Goal: Task Accomplishment & Management: Use online tool/utility

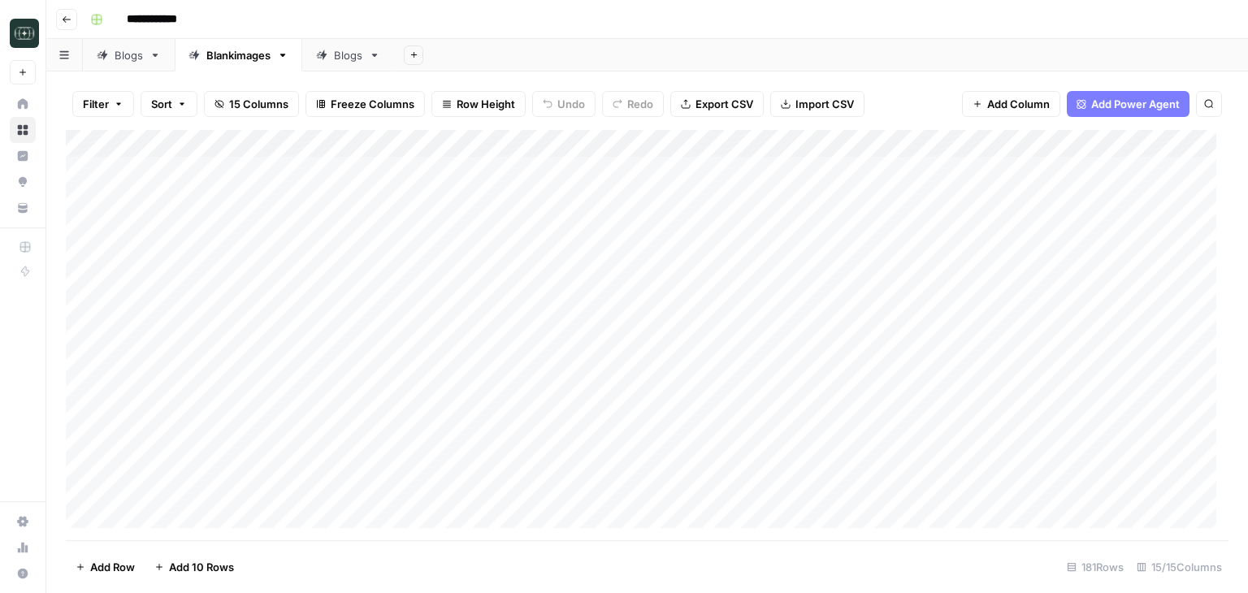
click at [768, 170] on div "Add Column" at bounding box center [647, 335] width 1163 height 410
click at [775, 172] on div "Add Column" at bounding box center [647, 335] width 1163 height 410
click at [765, 168] on input "**********" at bounding box center [821, 174] width 260 height 19
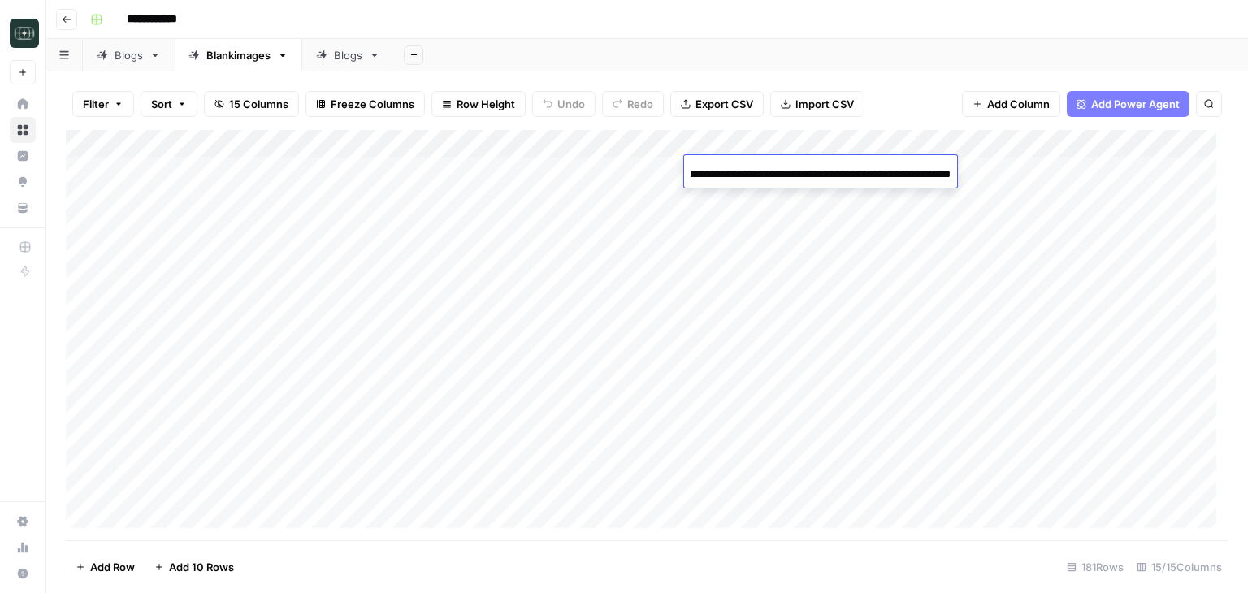
click at [765, 168] on input "**********" at bounding box center [821, 174] width 260 height 19
click at [796, 171] on input "**********" at bounding box center [821, 174] width 260 height 19
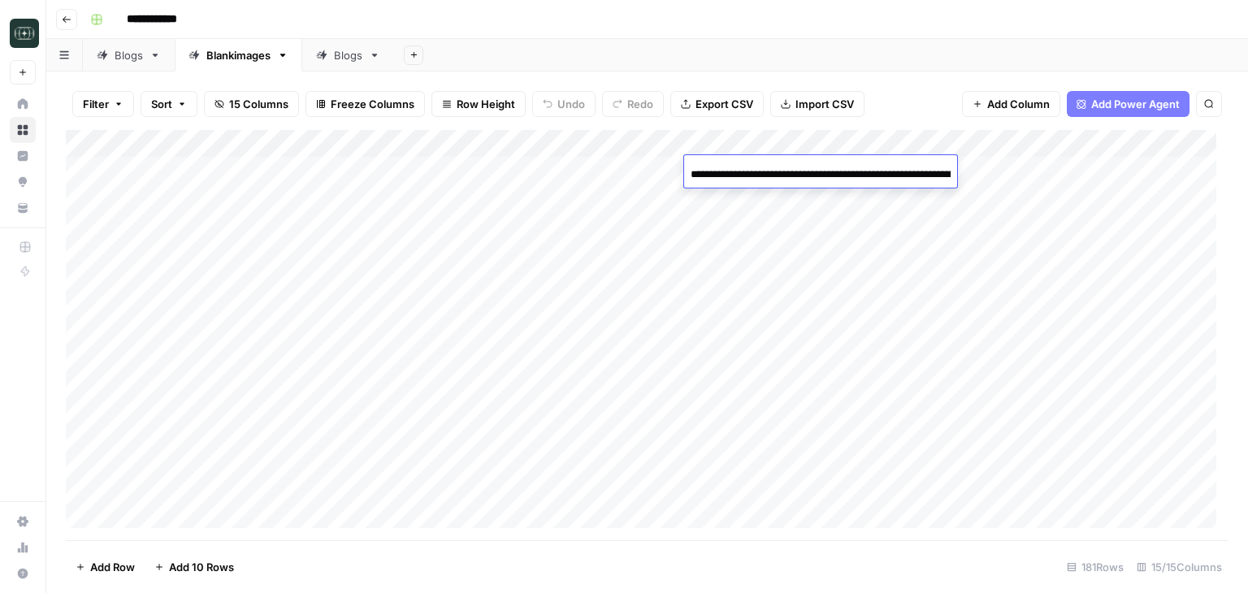
click at [796, 171] on input "**********" at bounding box center [821, 174] width 260 height 19
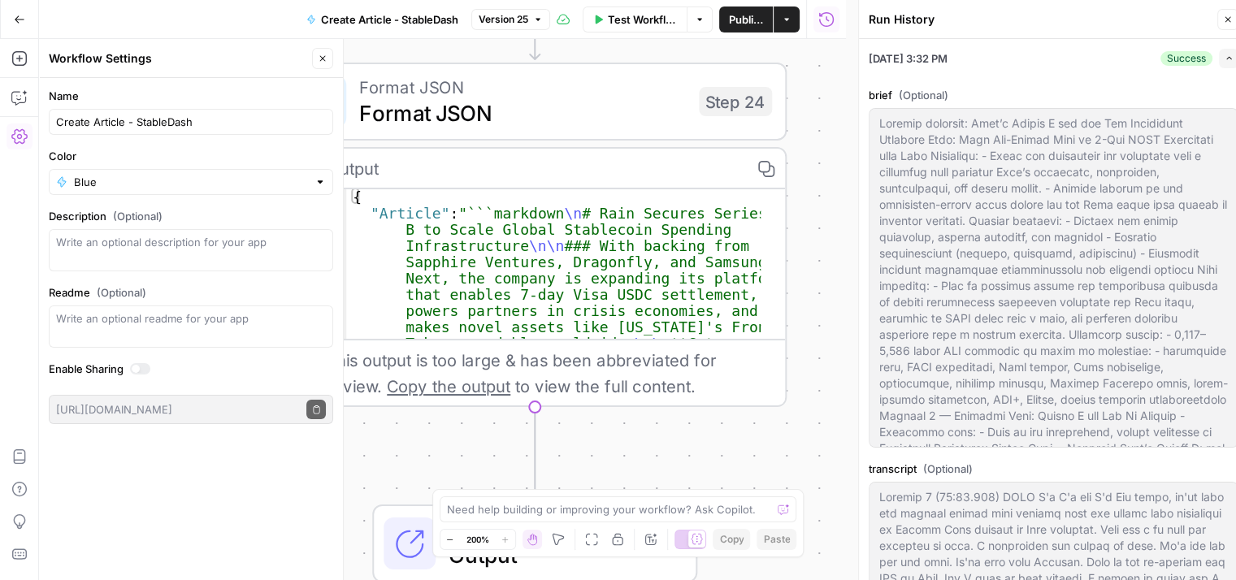
click at [1232, 19] on span "Close" at bounding box center [1232, 19] width 1 height 1
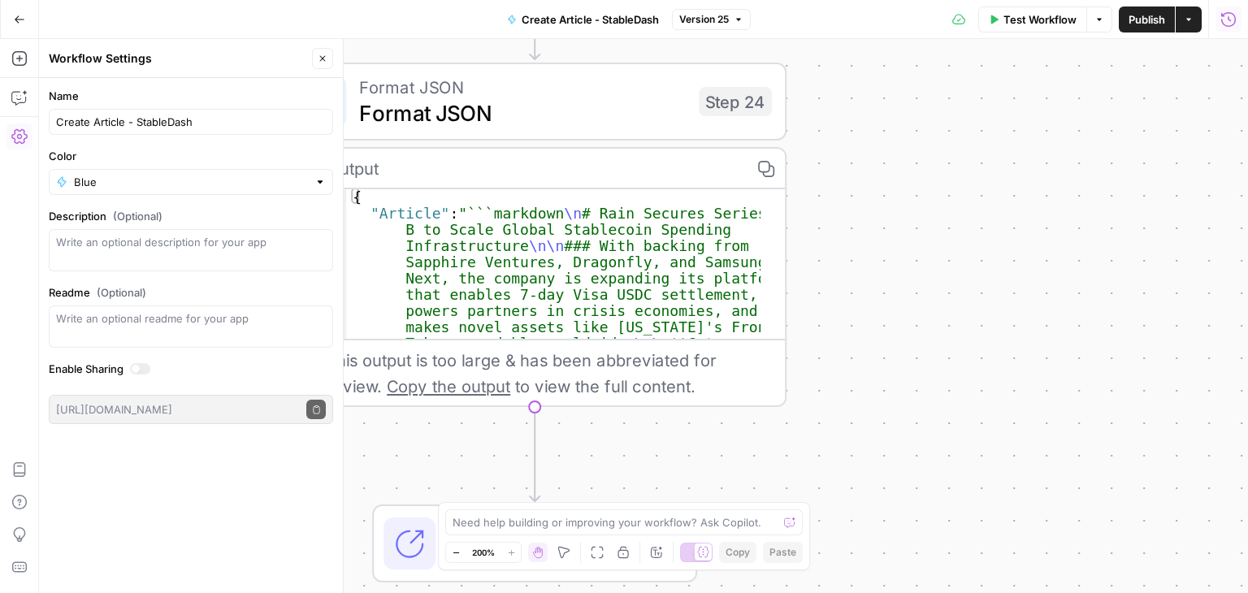
click at [1216, 16] on button "Run History" at bounding box center [1228, 19] width 26 height 26
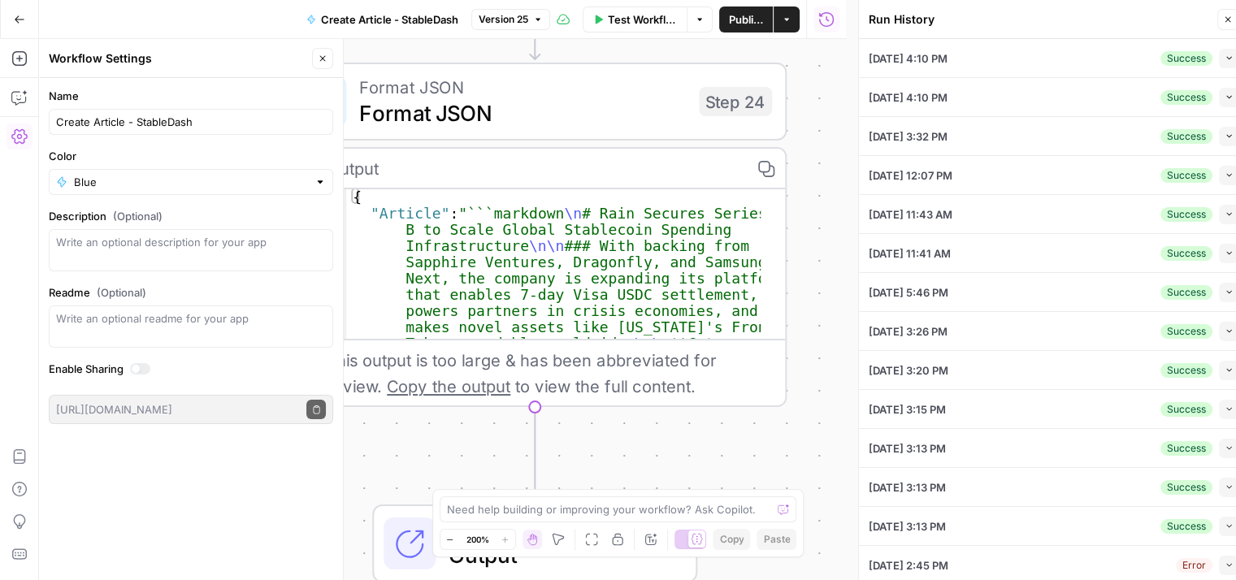
click at [1228, 17] on icon "button" at bounding box center [1228, 20] width 10 height 10
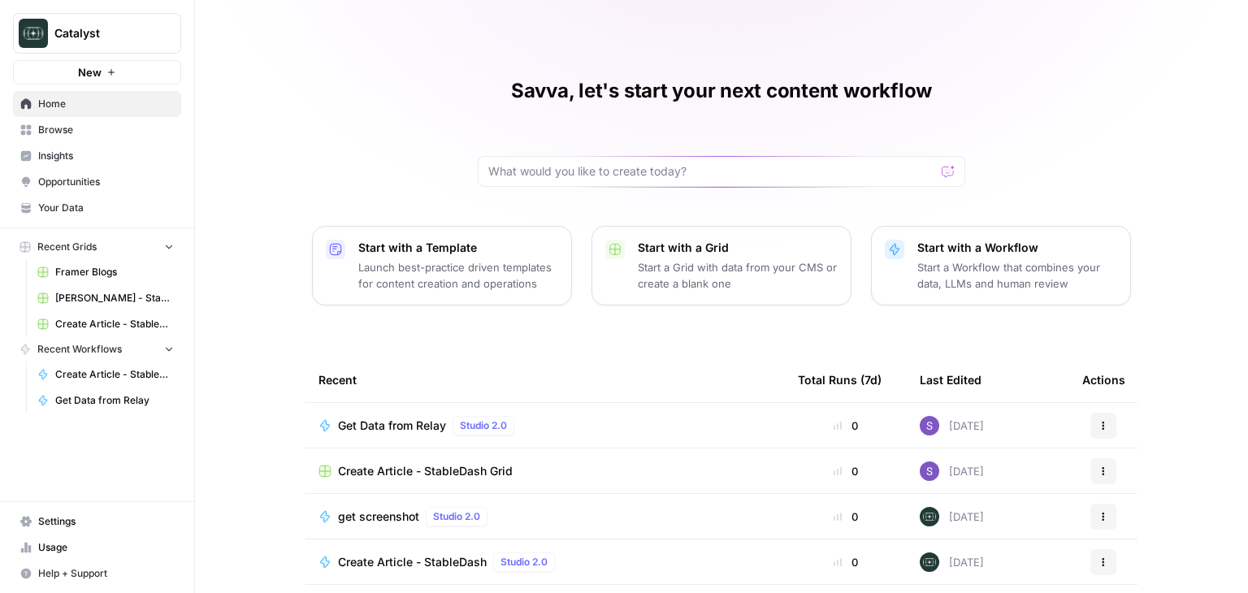
click at [556, 421] on div "Get Data from Relay Studio 2.0" at bounding box center [544, 425] width 453 height 19
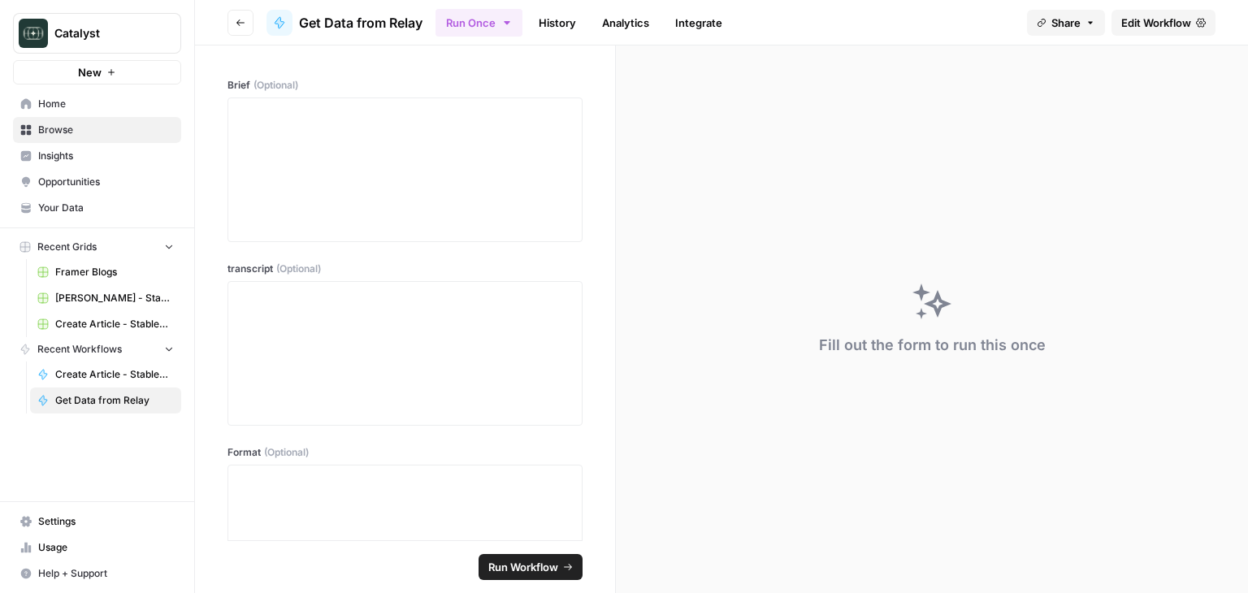
click at [239, 26] on icon "button" at bounding box center [241, 23] width 10 height 10
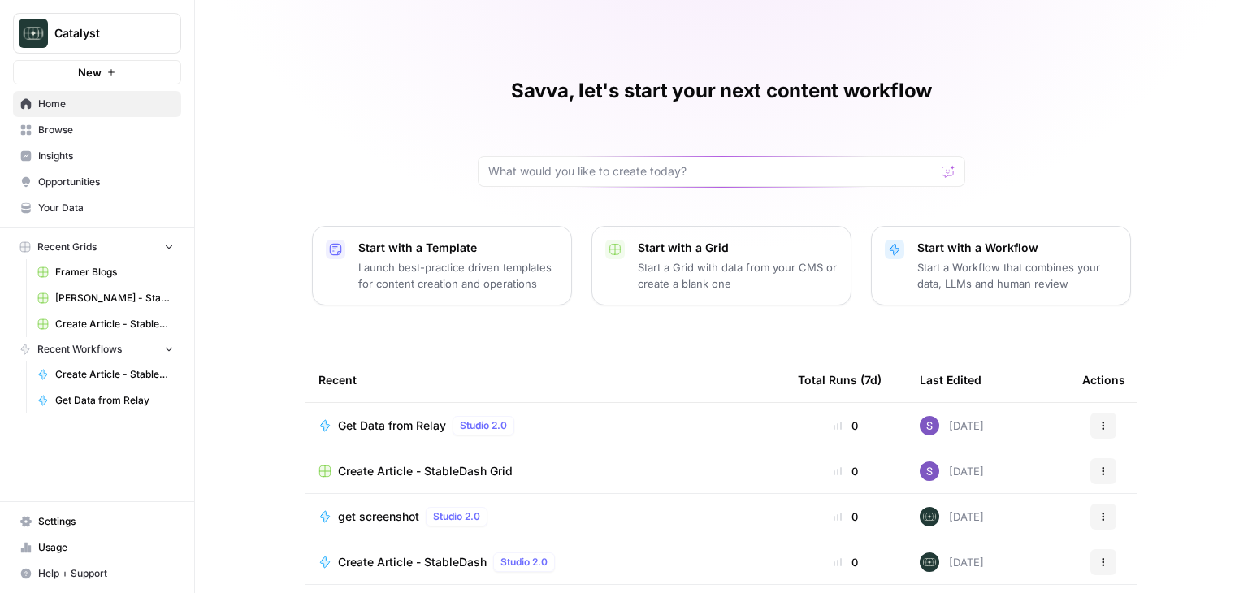
click at [559, 475] on div "Create Article - StableDash Grid" at bounding box center [544, 471] width 453 height 16
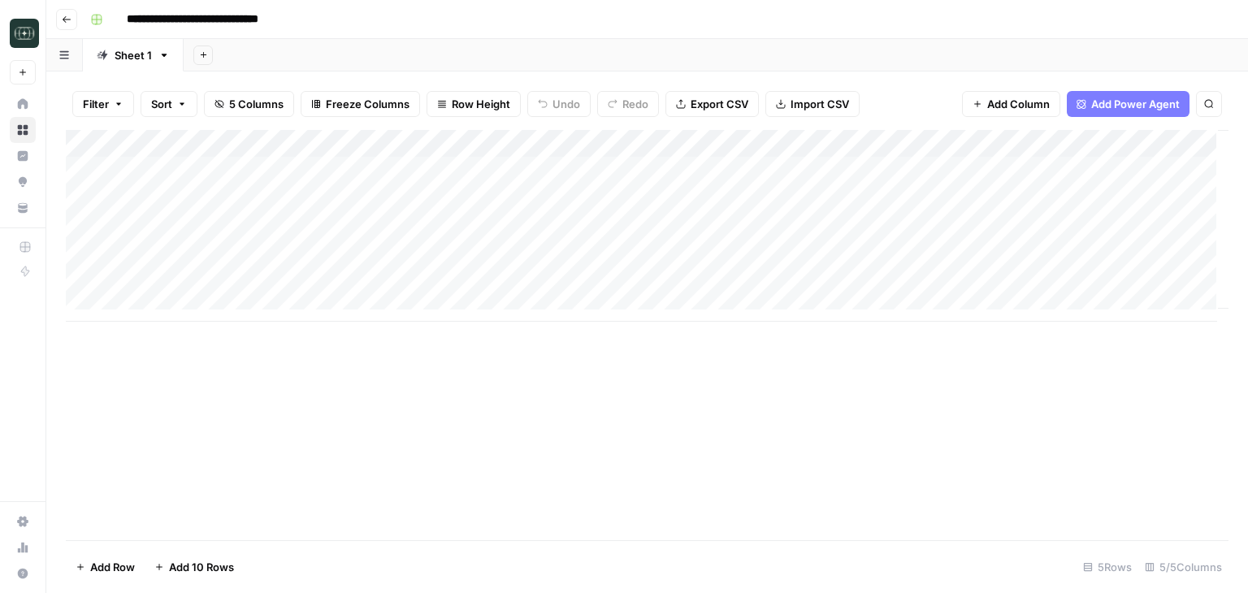
click at [909, 146] on div "Add Column" at bounding box center [647, 226] width 1163 height 192
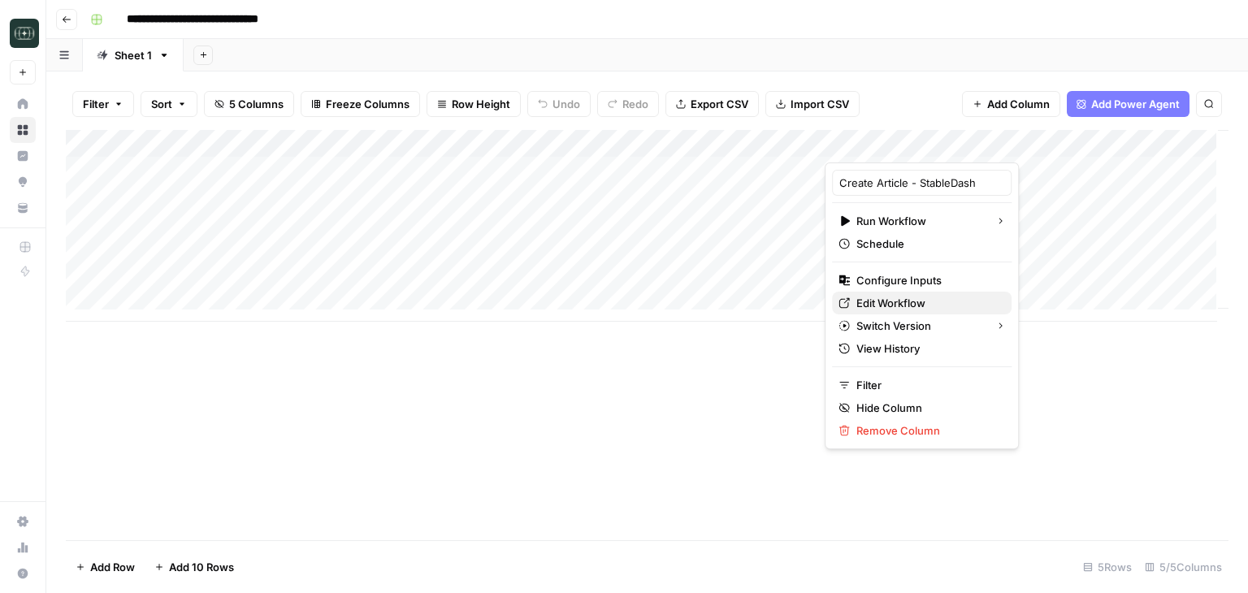
click at [913, 304] on span "Edit Workflow" at bounding box center [927, 303] width 142 height 16
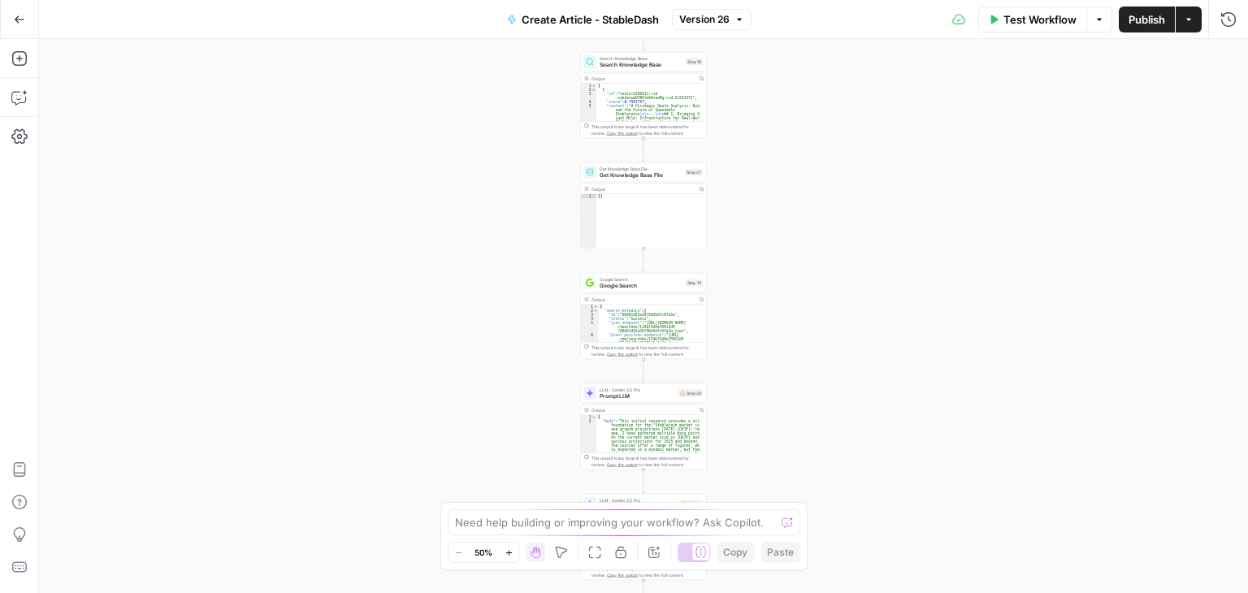
click at [1228, 29] on button "Run History" at bounding box center [1228, 19] width 26 height 26
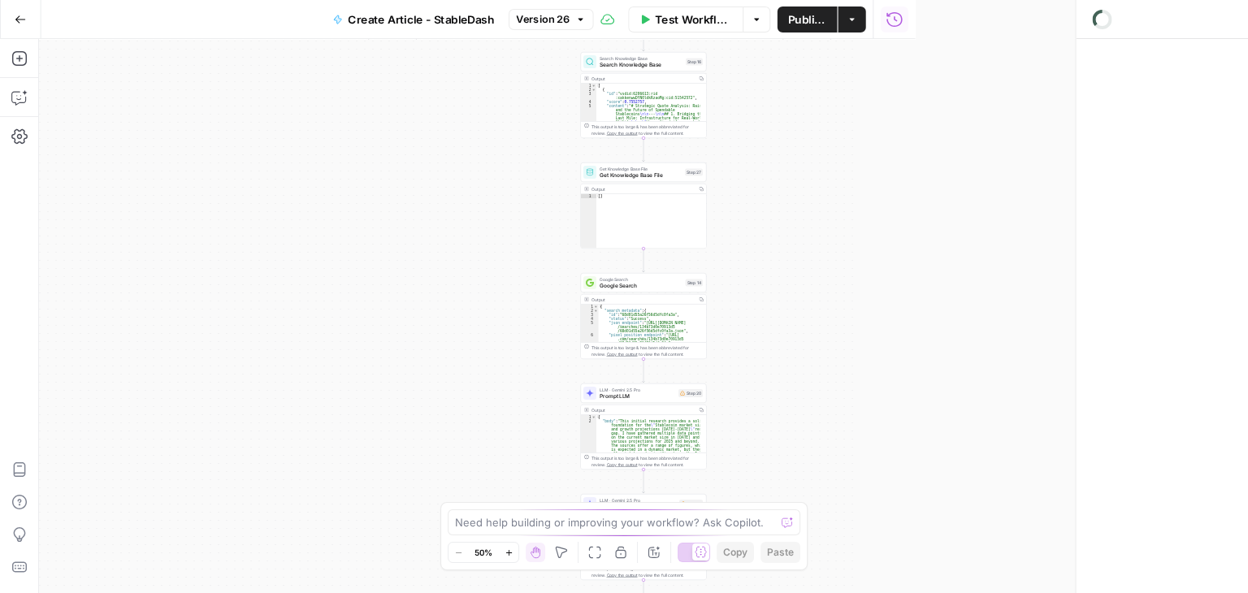
click at [1233, 24] on div at bounding box center [1258, 19] width 344 height 19
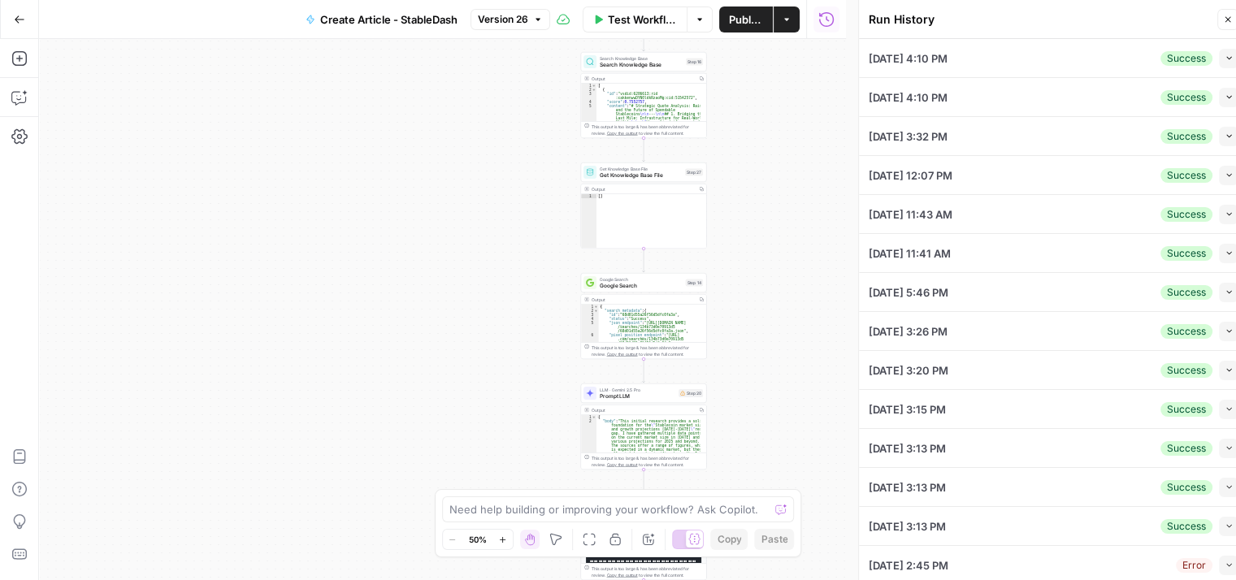
click at [1222, 18] on div "Collapse" at bounding box center [1196, 26] width 63 height 29
click at [1223, 18] on icon "button" at bounding box center [1228, 20] width 10 height 10
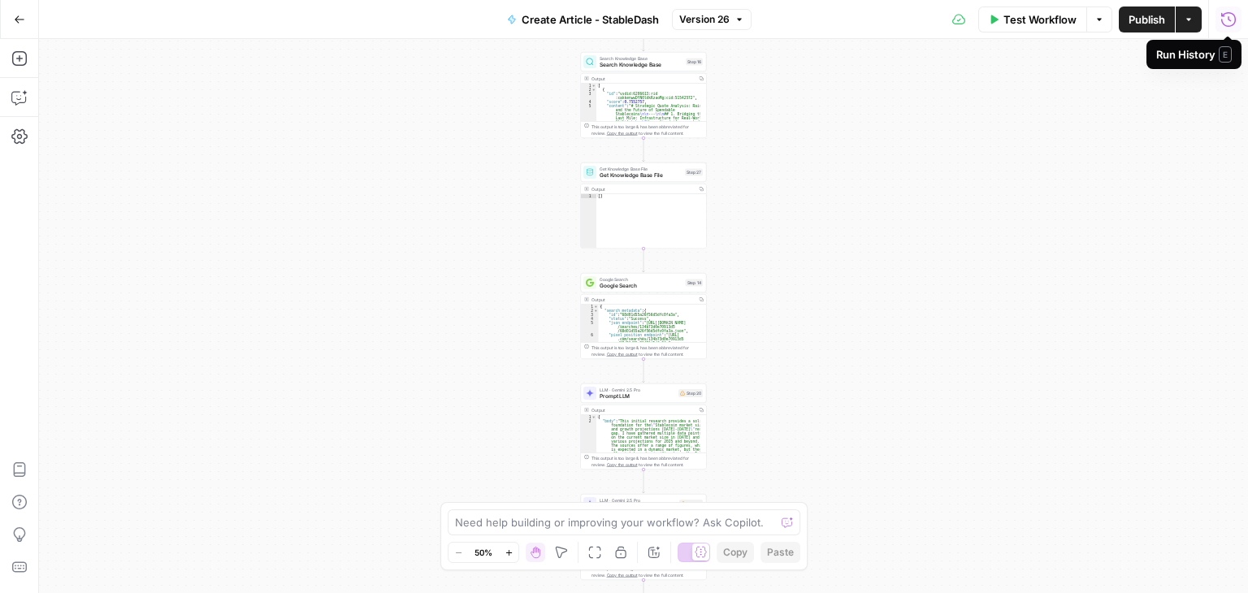
click at [1225, 20] on icon "button" at bounding box center [1228, 19] width 16 height 16
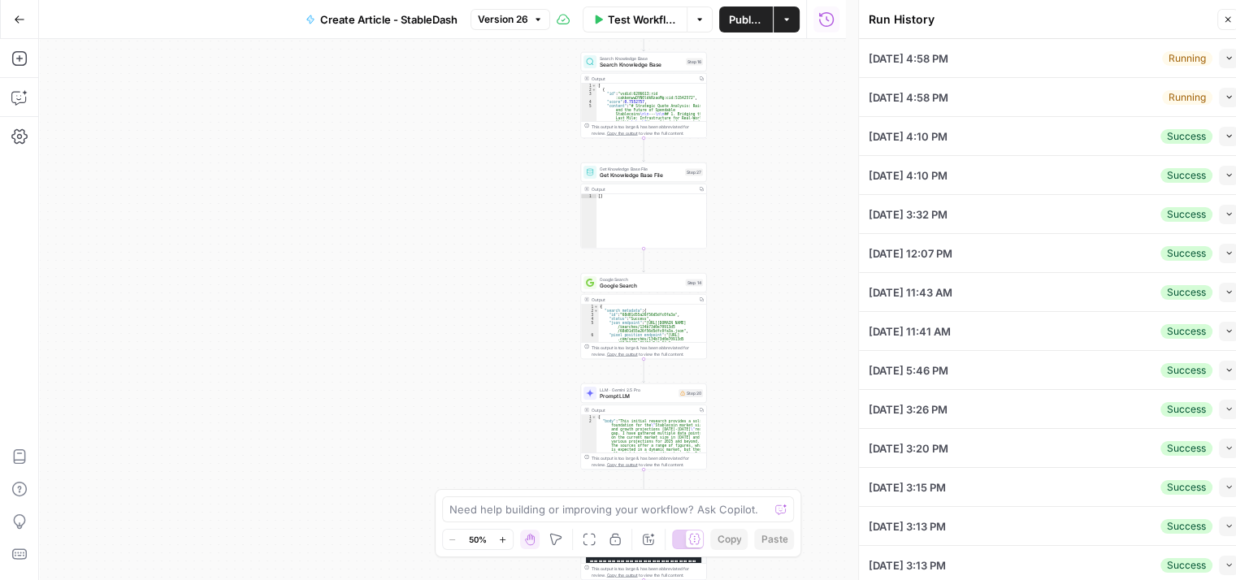
click at [1225, 24] on button "Close" at bounding box center [1227, 19] width 21 height 21
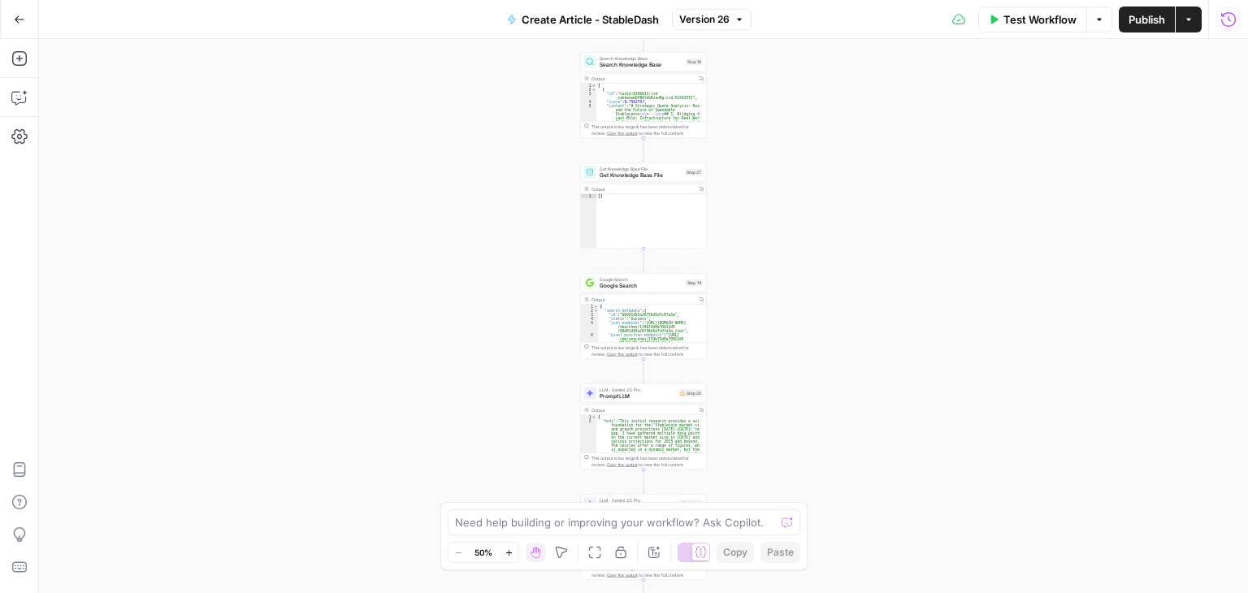
click at [1212, 22] on div "Test Workflow Options Publish Actions Run History" at bounding box center [999, 19] width 497 height 38
click at [1221, 20] on icon "button" at bounding box center [1228, 19] width 16 height 16
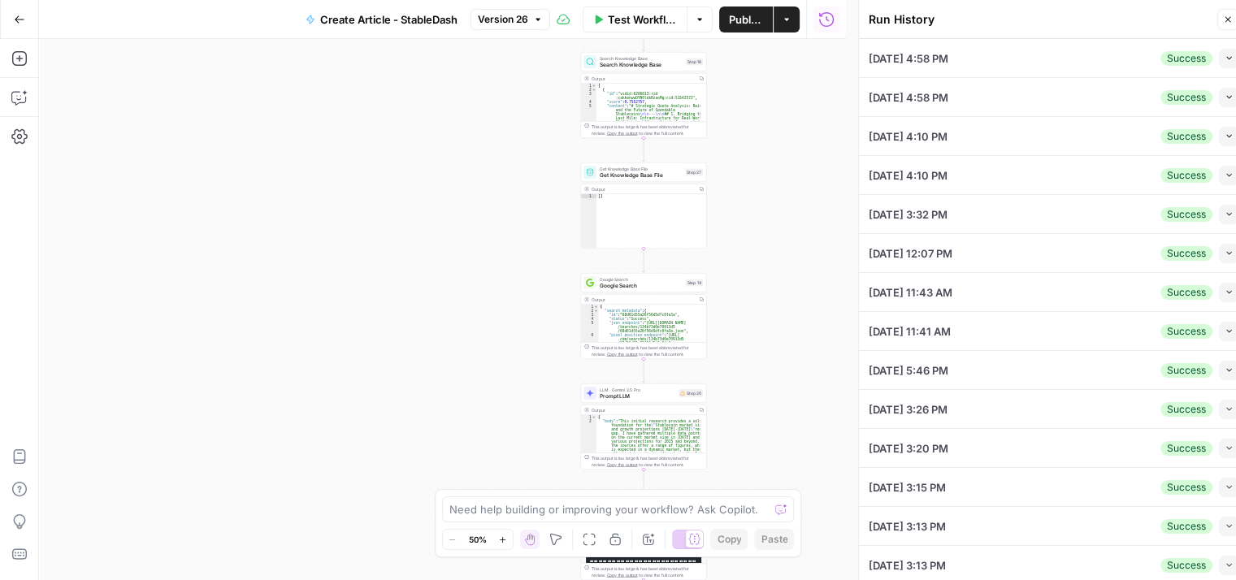
click at [1230, 15] on icon "button" at bounding box center [1228, 20] width 10 height 10
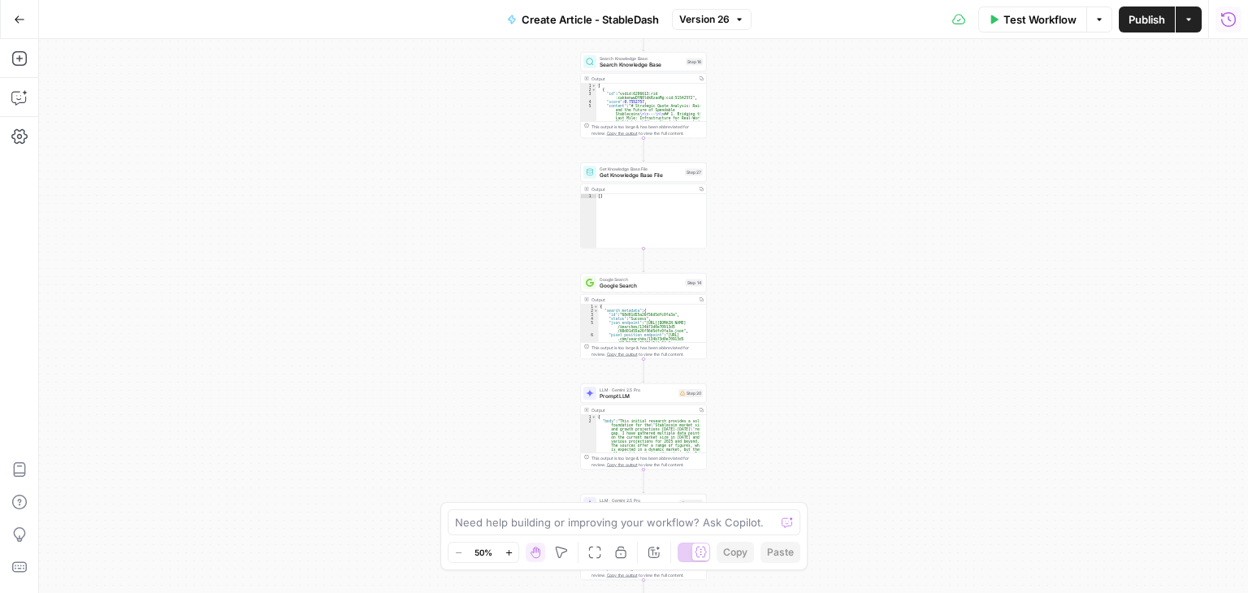
click at [1230, 17] on icon "button" at bounding box center [1228, 19] width 16 height 16
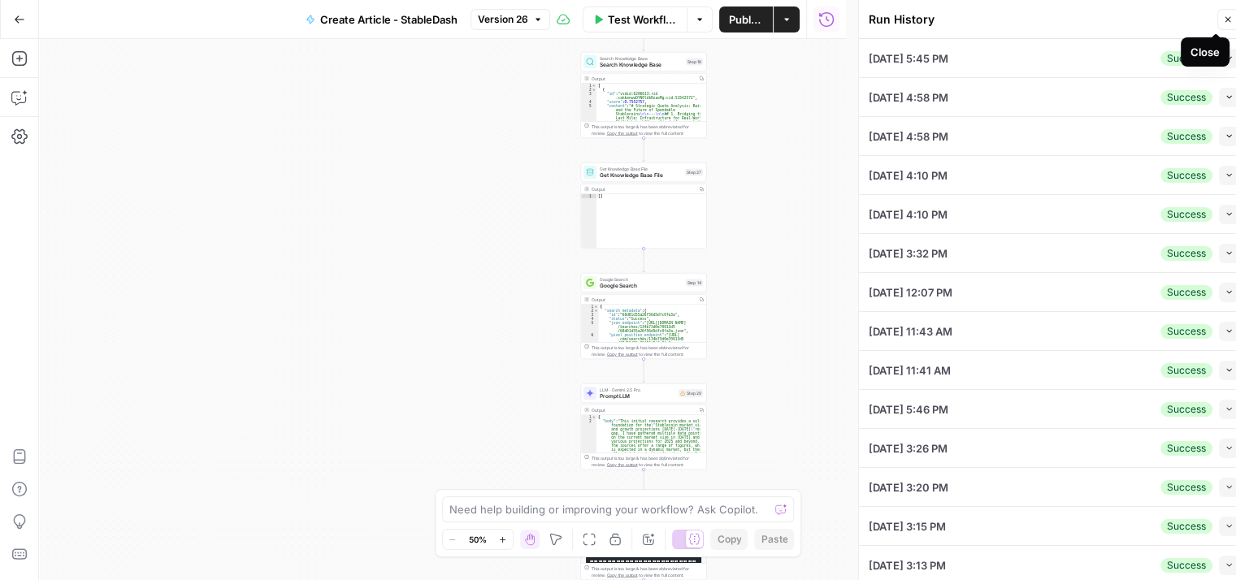
click at [1219, 18] on button "Close" at bounding box center [1227, 19] width 21 height 21
